Goal: Find specific page/section: Find specific page/section

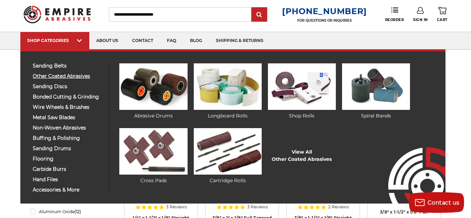
scroll to position [17, 0]
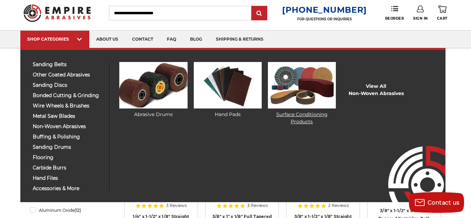
click at [309, 116] on link "Surface Conditioning Products" at bounding box center [302, 93] width 68 height 63
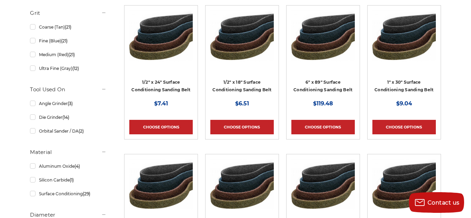
scroll to position [150, 0]
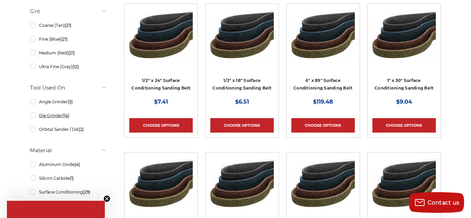
click at [33, 116] on link "Die Grinder (14)" at bounding box center [68, 116] width 76 height 12
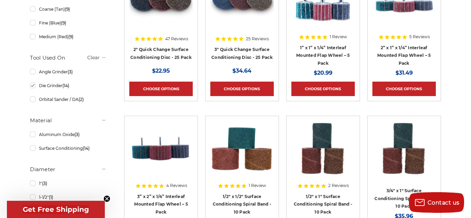
scroll to position [222, 0]
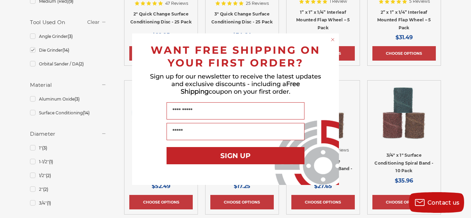
click at [332, 40] on circle "Close dialog" at bounding box center [333, 39] width 7 height 7
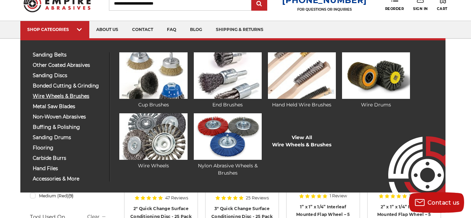
scroll to position [31, 0]
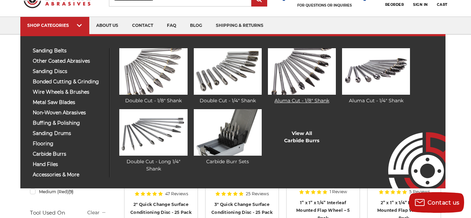
click at [307, 99] on link "Aluma Cut - 1/8" Shank" at bounding box center [302, 76] width 68 height 56
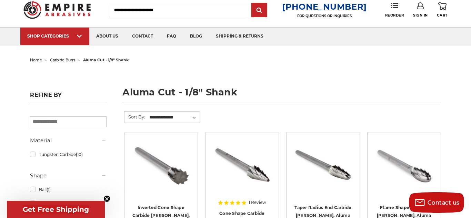
scroll to position [18, 0]
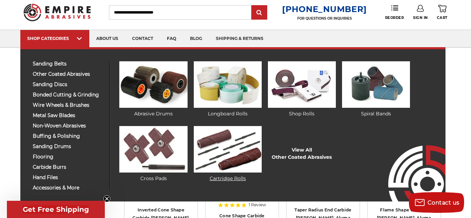
click at [232, 174] on link "Cartridge Rolls" at bounding box center [228, 154] width 68 height 56
